Goal: Task Accomplishment & Management: Use online tool/utility

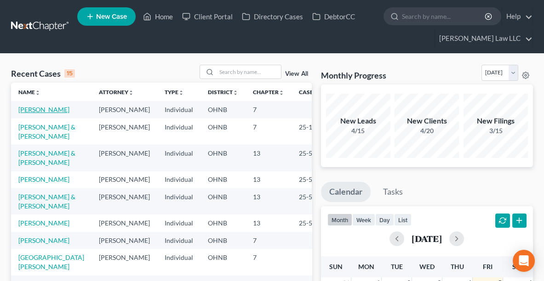
click at [27, 109] on link "[PERSON_NAME]" at bounding box center [43, 110] width 51 height 8
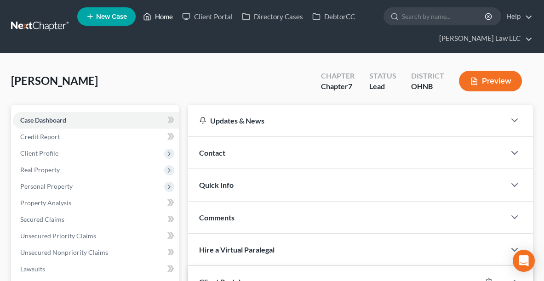
click at [163, 17] on link "Home" at bounding box center [157, 16] width 39 height 17
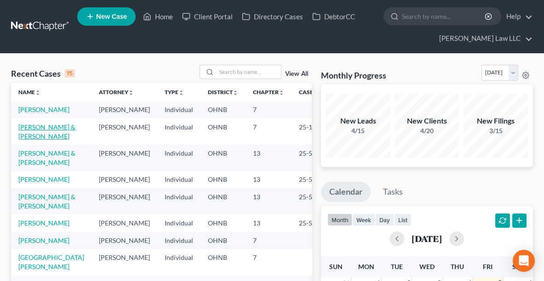
click at [29, 140] on link "[PERSON_NAME] & [PERSON_NAME]" at bounding box center [46, 131] width 57 height 17
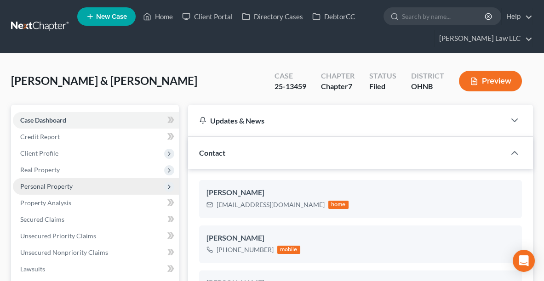
scroll to position [325, 0]
click at [35, 187] on span "Personal Property" at bounding box center [46, 187] width 52 height 8
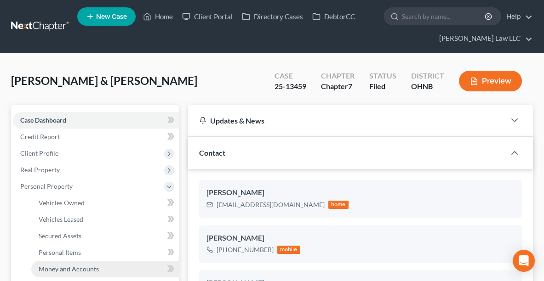
click at [59, 268] on span "Money and Accounts" at bounding box center [69, 269] width 60 height 8
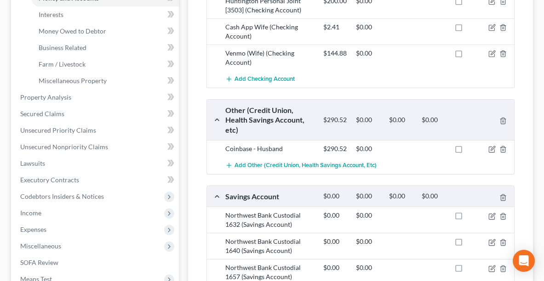
scroll to position [320, 0]
